Goal: Find specific page/section: Find specific page/section

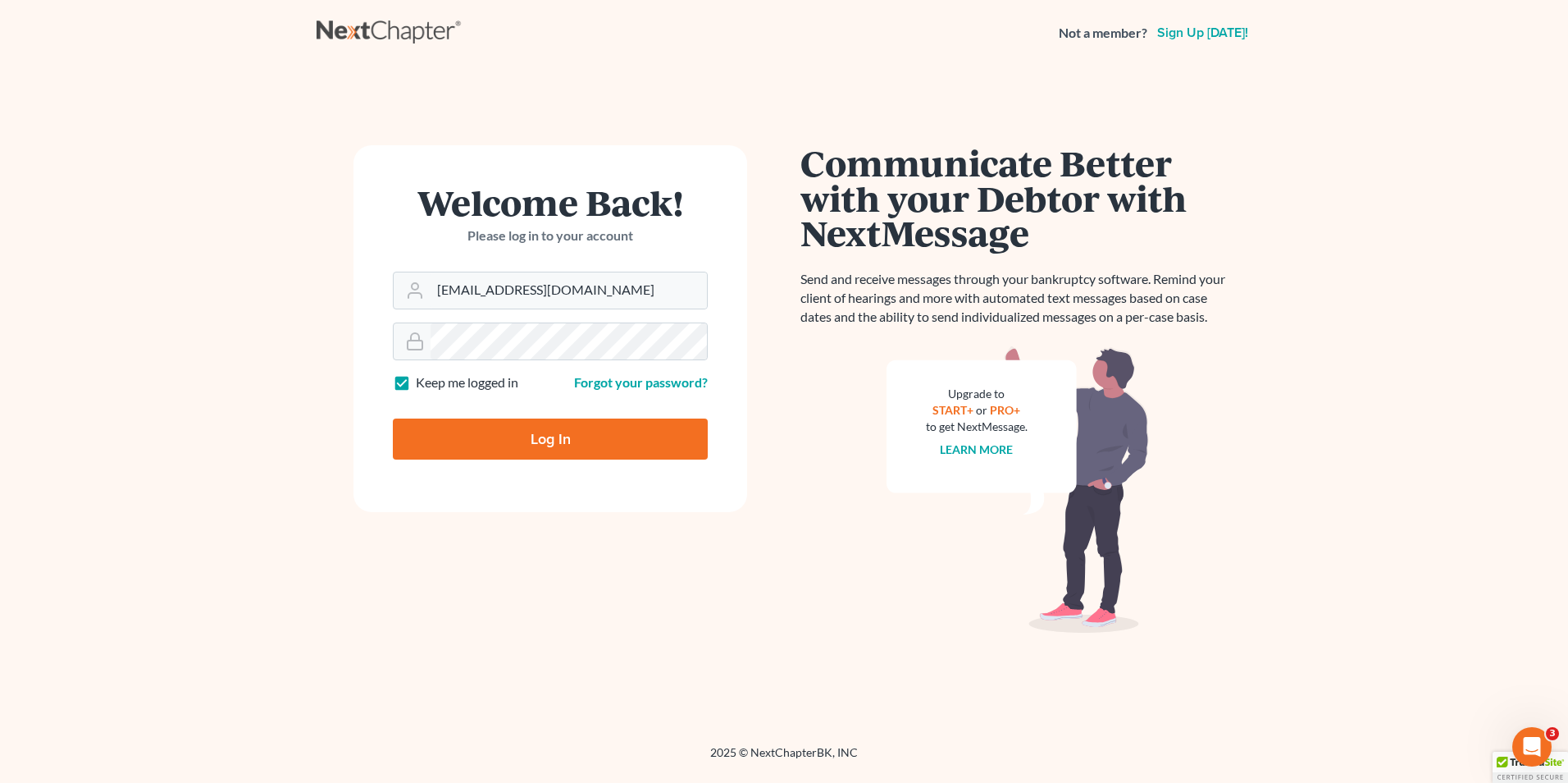
click at [521, 429] on input "Log In" at bounding box center [550, 438] width 315 height 41
type input "Thinking..."
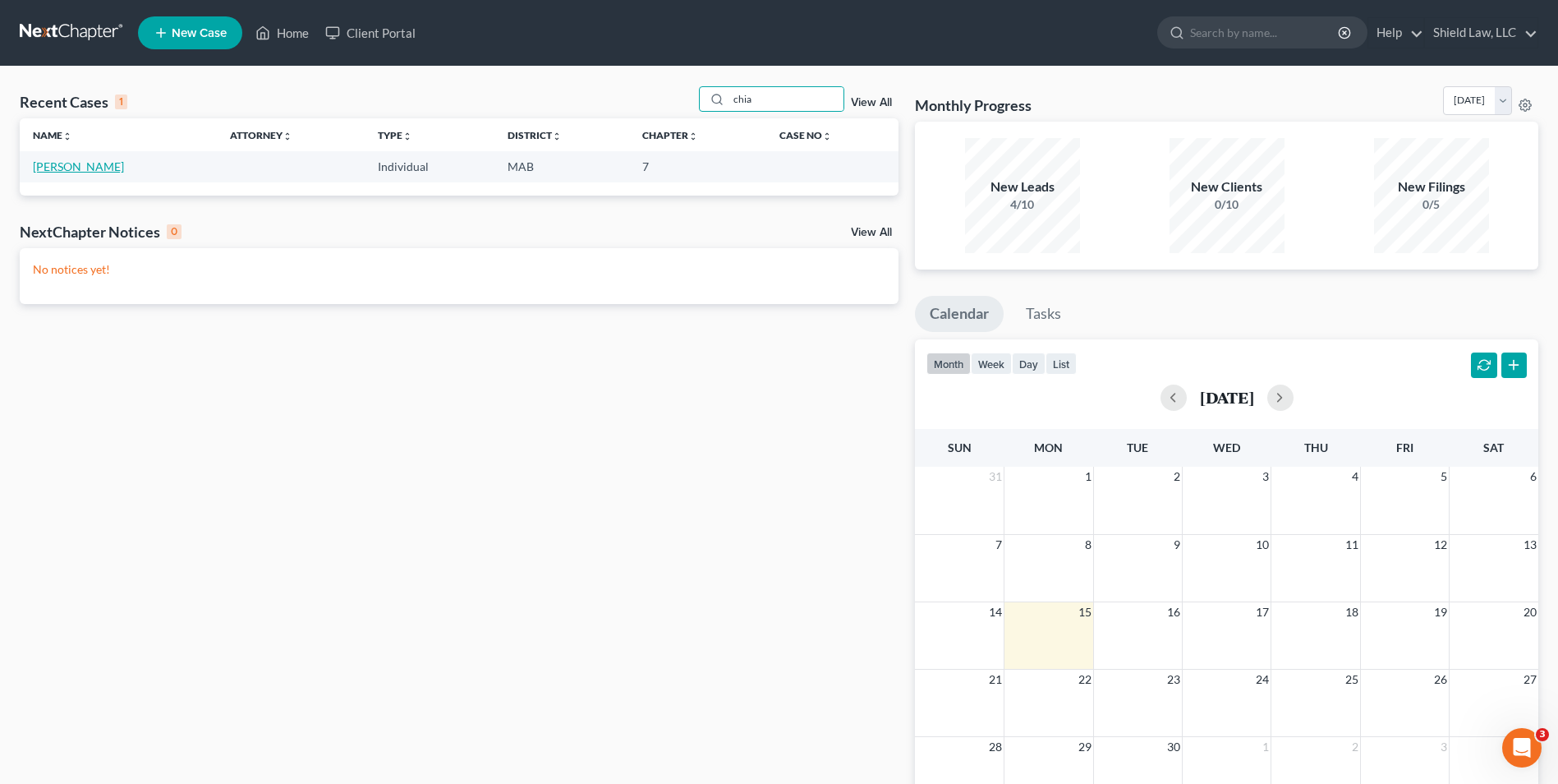
type input "chia"
click at [68, 173] on link "[PERSON_NAME]" at bounding box center [78, 166] width 91 height 14
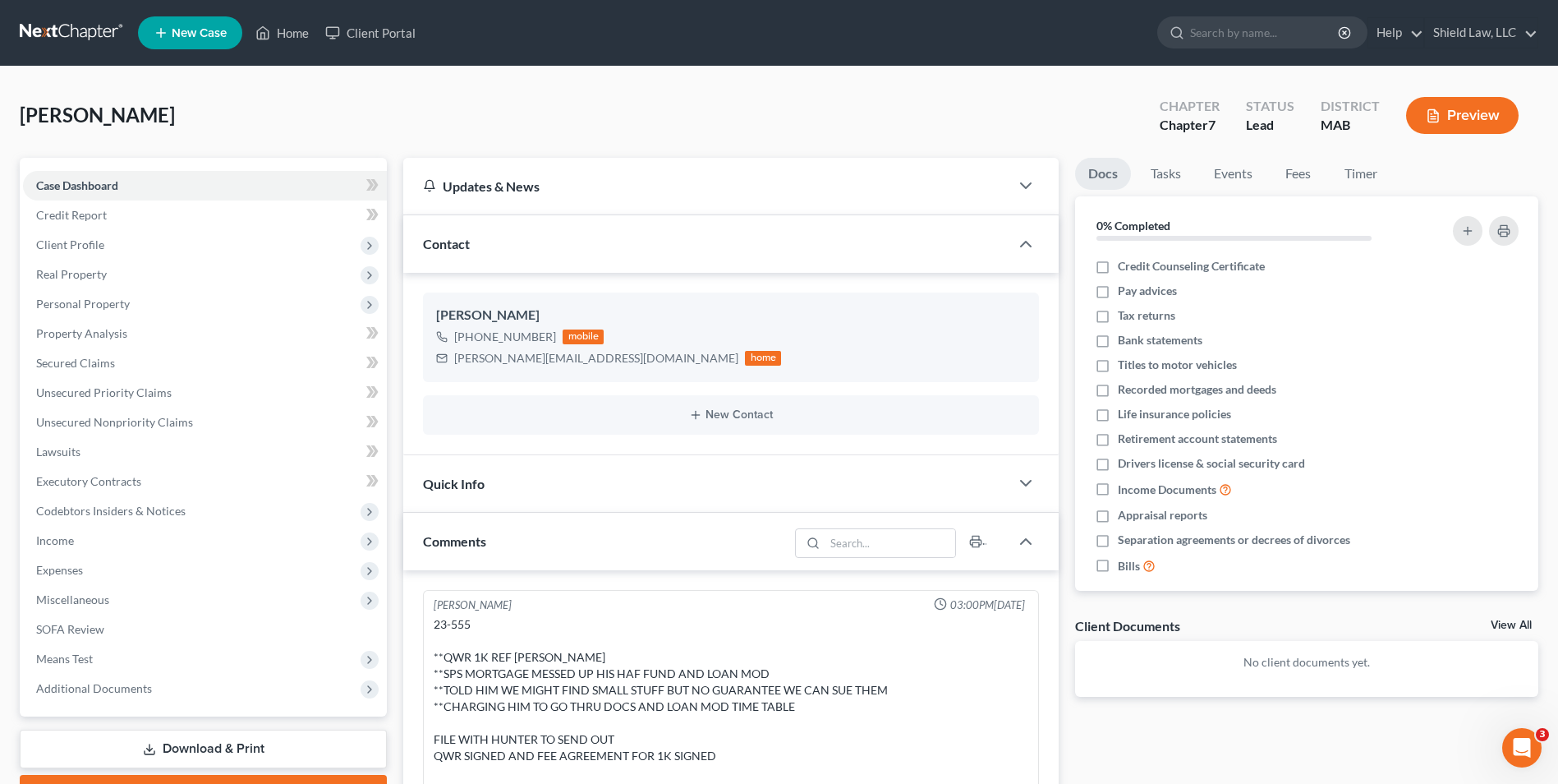
scroll to position [1667, 0]
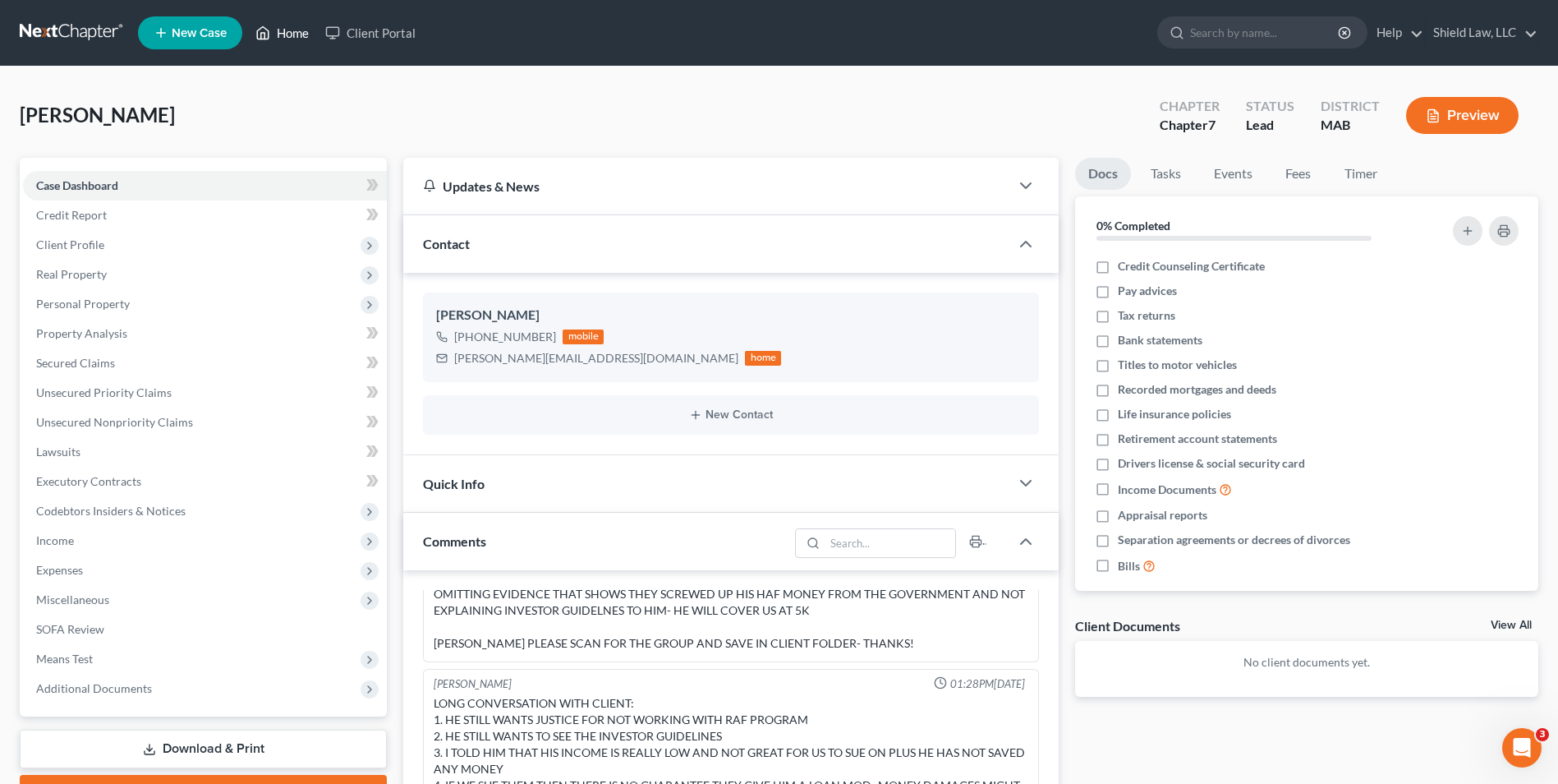
click at [278, 27] on link "Home" at bounding box center [281, 32] width 70 height 30
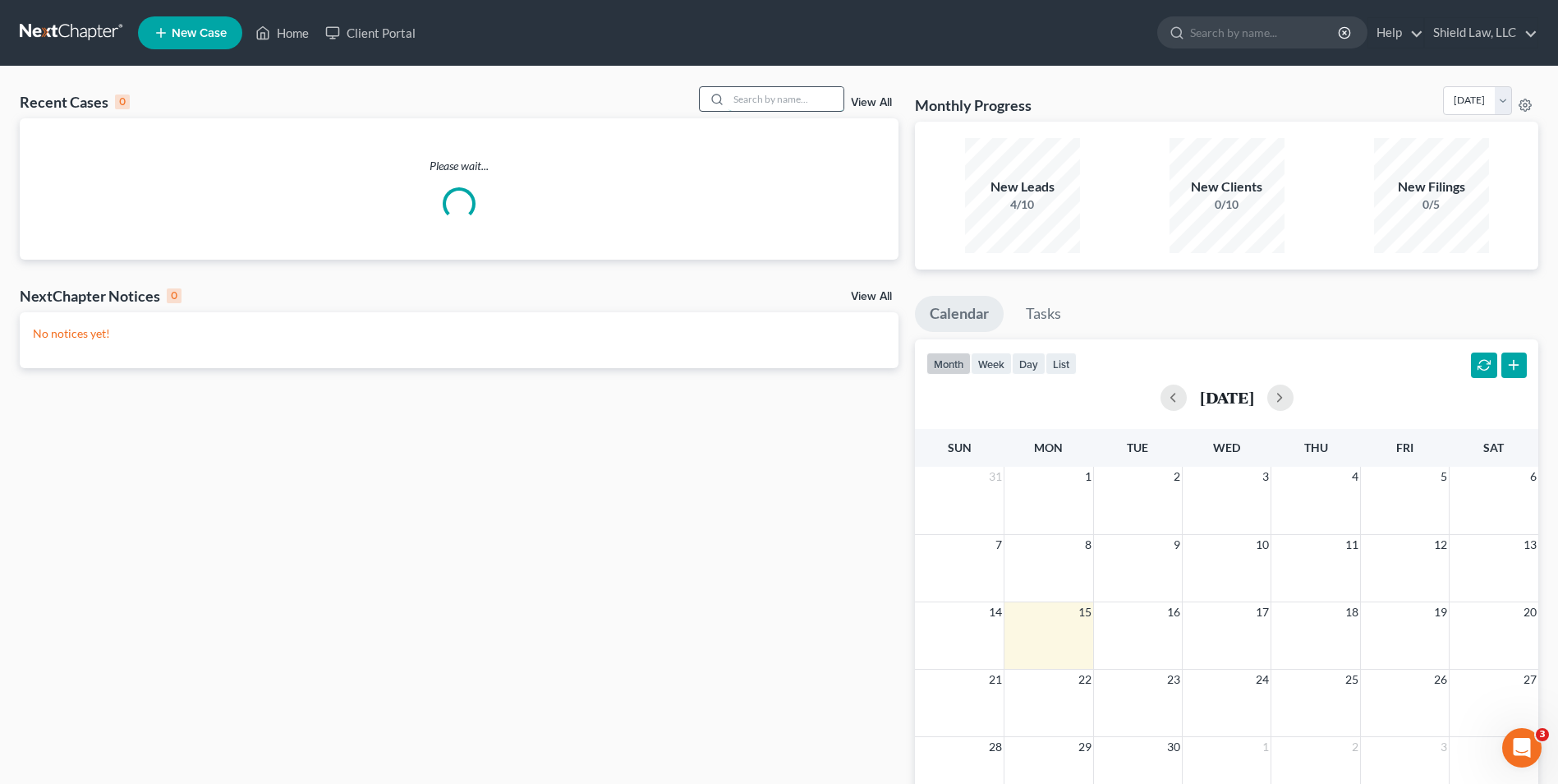
click at [761, 98] on input "search" at bounding box center [786, 99] width 115 height 24
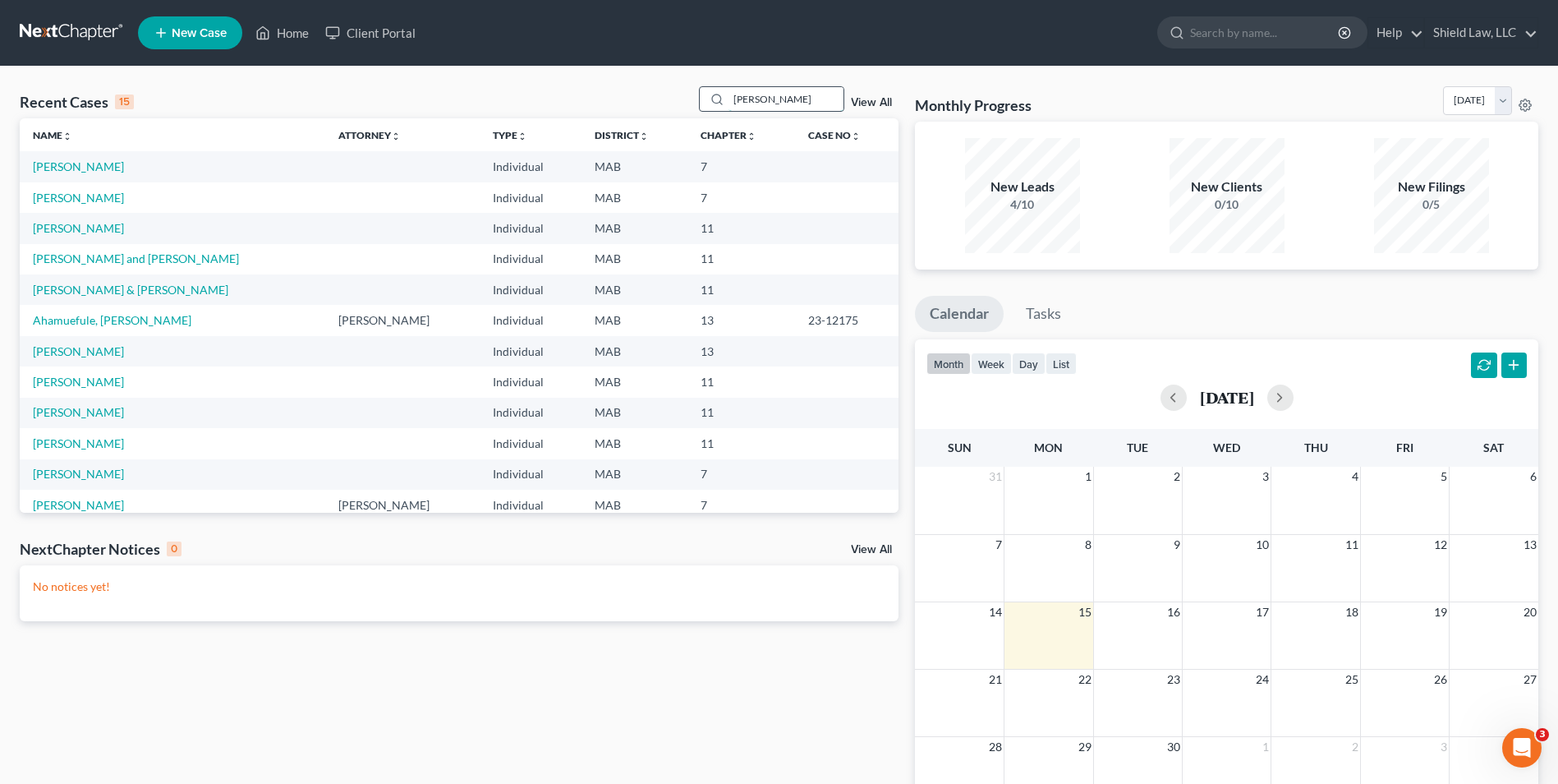
type input "[PERSON_NAME]"
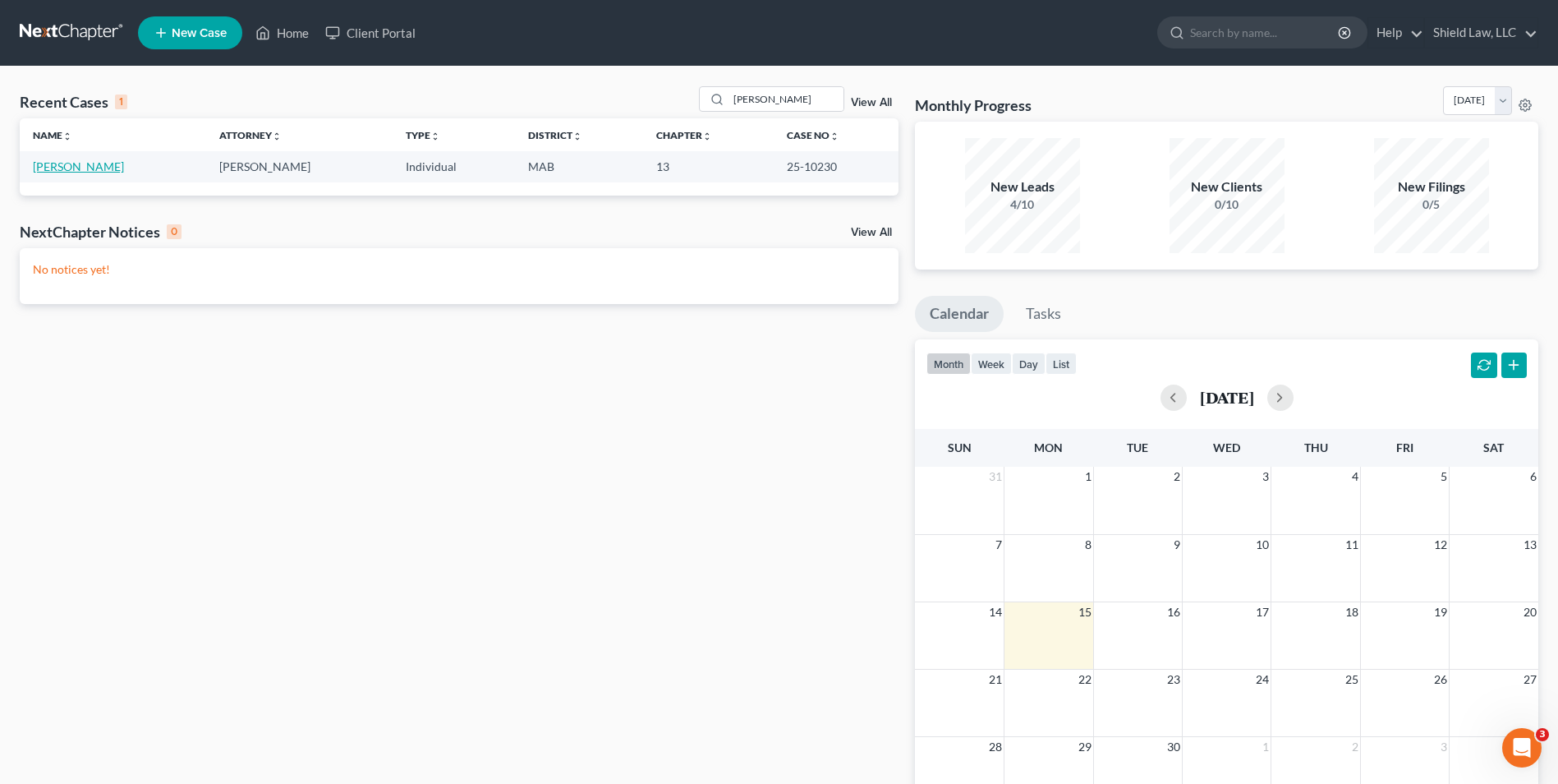
click at [79, 173] on link "[PERSON_NAME]" at bounding box center [78, 166] width 91 height 14
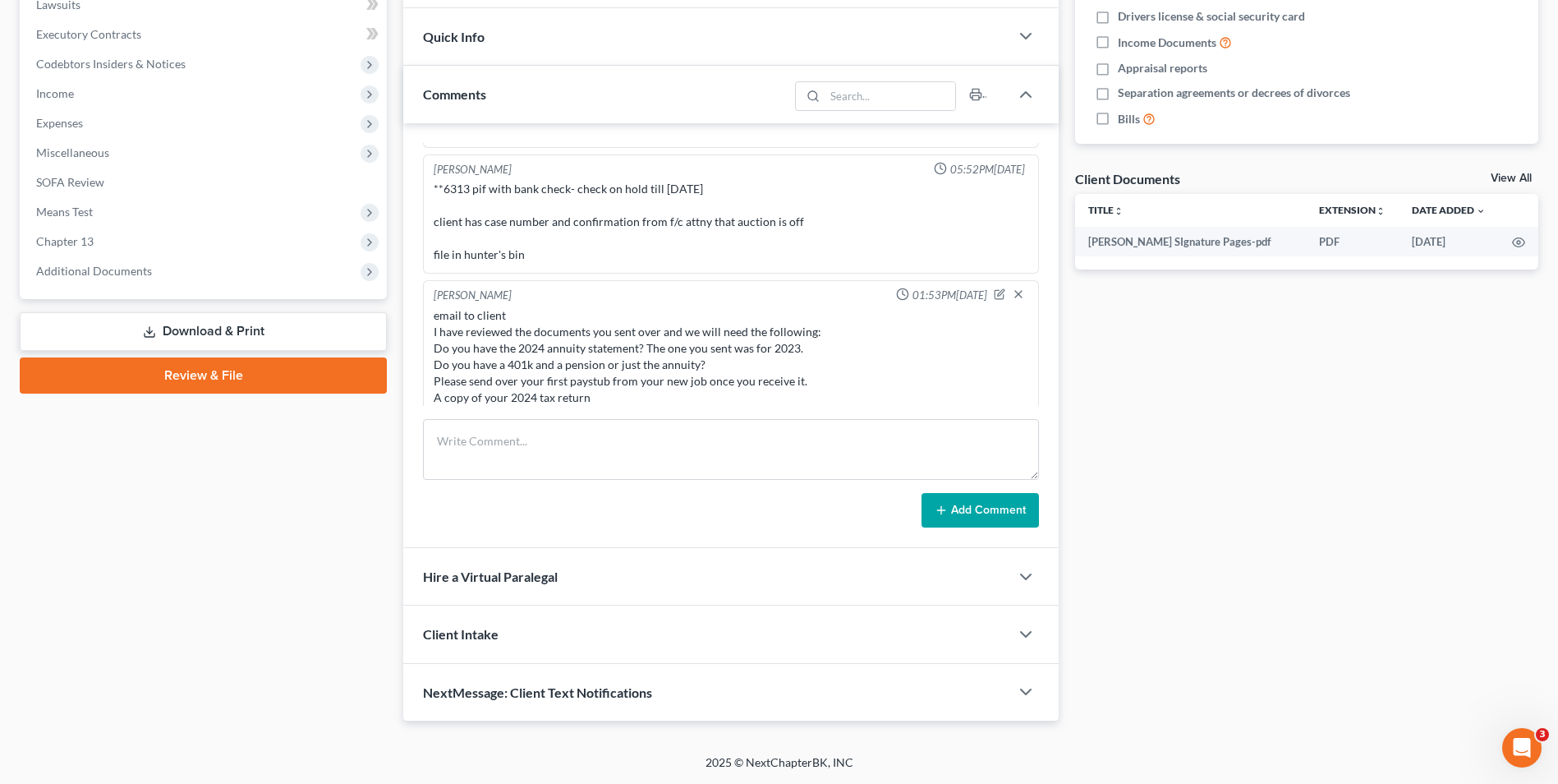
scroll to position [197, 0]
